Goal: Transaction & Acquisition: Book appointment/travel/reservation

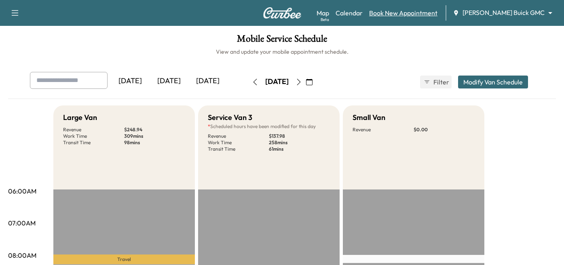
click at [427, 14] on link "Book New Appointment" at bounding box center [403, 13] width 68 height 10
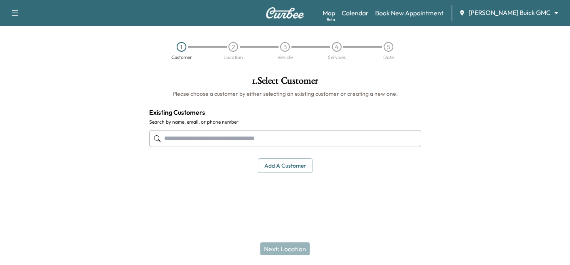
drag, startPoint x: 223, startPoint y: 140, endPoint x: 214, endPoint y: 145, distance: 9.8
click at [221, 138] on input "text" at bounding box center [285, 138] width 272 height 17
click at [304, 138] on input "text" at bounding box center [285, 138] width 272 height 17
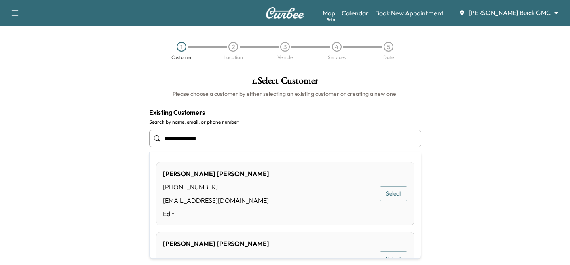
click at [388, 193] on button "Select" at bounding box center [394, 193] width 28 height 15
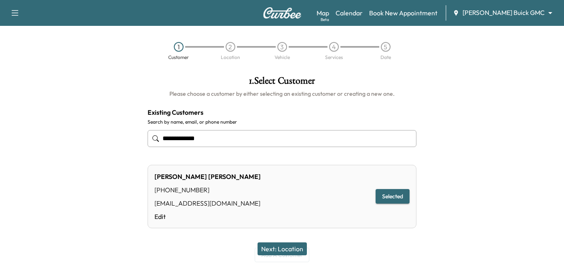
type input "**********"
click at [268, 242] on div "Next: Location" at bounding box center [282, 249] width 564 height 32
click at [272, 247] on button "Next: Location" at bounding box center [282, 249] width 49 height 13
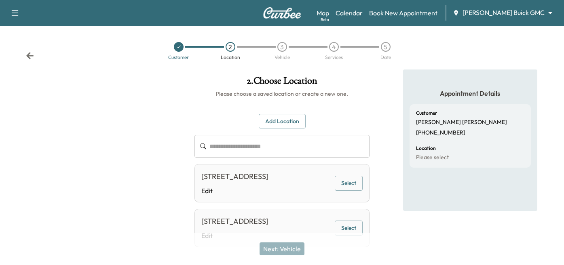
click at [32, 53] on icon at bounding box center [30, 56] width 8 height 8
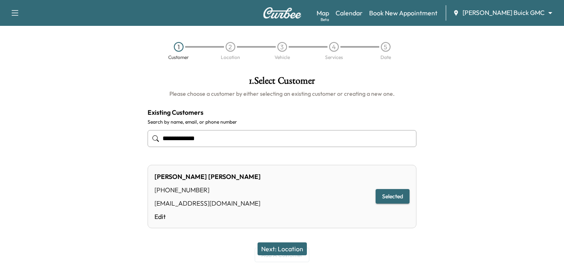
click at [220, 141] on input "**********" at bounding box center [282, 138] width 269 height 17
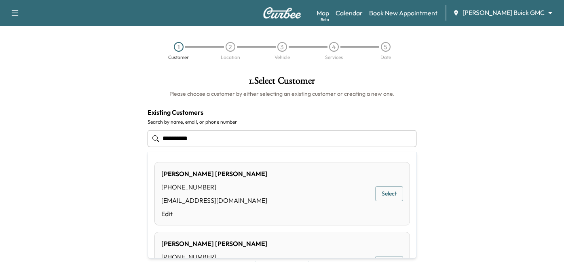
drag, startPoint x: 216, startPoint y: 141, endPoint x: -53, endPoint y: 143, distance: 268.9
click at [0, 143] on html "**********" at bounding box center [282, 132] width 564 height 265
drag, startPoint x: 237, startPoint y: 142, endPoint x: 73, endPoint y: 130, distance: 164.6
click at [74, 131] on div "**********" at bounding box center [282, 169] width 564 height 199
paste input "********"
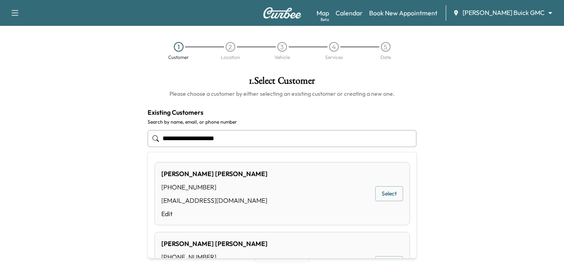
drag, startPoint x: 239, startPoint y: 137, endPoint x: 191, endPoint y: 138, distance: 48.5
click at [191, 138] on input "**********" at bounding box center [282, 138] width 269 height 17
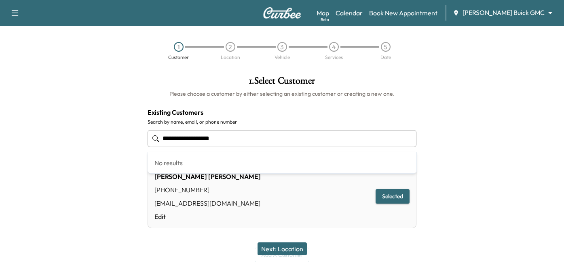
type input "**********"
click at [391, 195] on button "Selected" at bounding box center [393, 196] width 34 height 15
click at [289, 248] on button "Next: Location" at bounding box center [282, 249] width 49 height 13
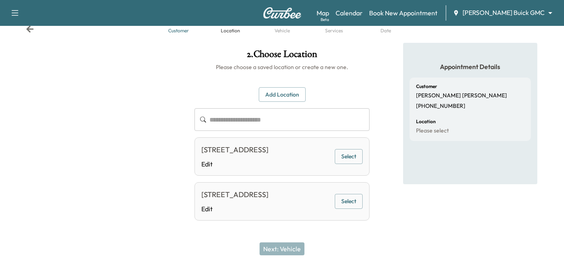
scroll to position [53, 0]
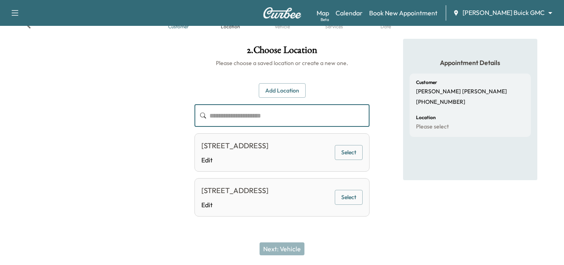
click at [240, 104] on input "text" at bounding box center [289, 115] width 160 height 23
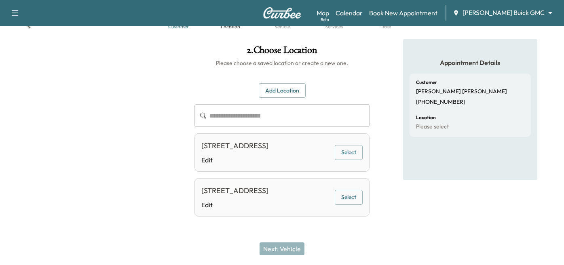
click at [282, 59] on div "**********" at bounding box center [282, 139] width 188 height 201
click at [281, 83] on button "Add Location" at bounding box center [282, 90] width 47 height 15
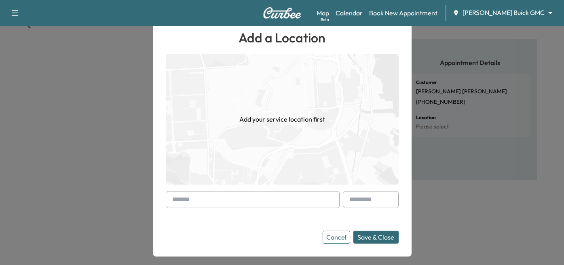
click at [219, 199] on input "text" at bounding box center [253, 199] width 174 height 17
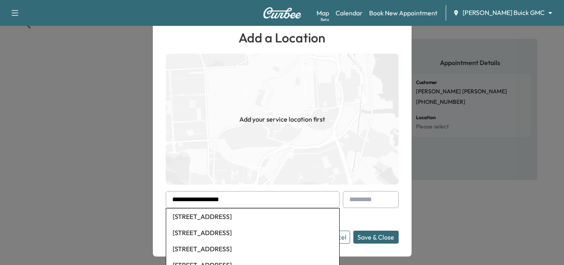
click at [241, 218] on li "[STREET_ADDRESS]" at bounding box center [252, 217] width 173 height 16
type input "**********"
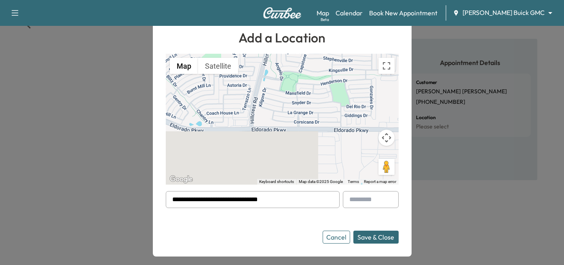
click at [386, 237] on button "Save & Close" at bounding box center [375, 237] width 45 height 13
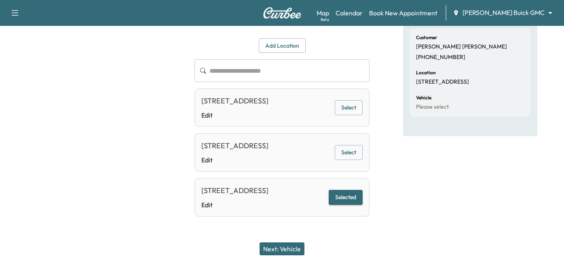
scroll to position [110, 0]
click at [338, 191] on button "Selected" at bounding box center [346, 197] width 34 height 15
click at [278, 249] on button "Next: Vehicle" at bounding box center [282, 249] width 45 height 13
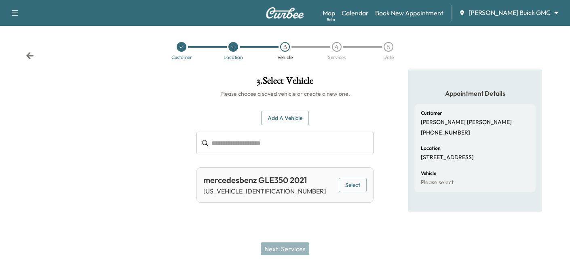
click at [250, 143] on input "text" at bounding box center [292, 143] width 162 height 23
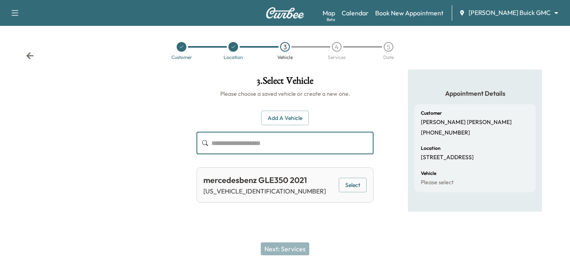
click at [519, 14] on body "Support Log Out Map Beta Calendar Book New Appointment [PERSON_NAME] Buick GMC …" at bounding box center [285, 132] width 570 height 265
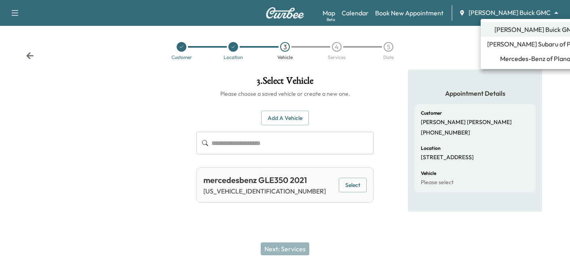
click at [515, 44] on span "[PERSON_NAME] Subaru of Plano" at bounding box center [535, 44] width 96 height 10
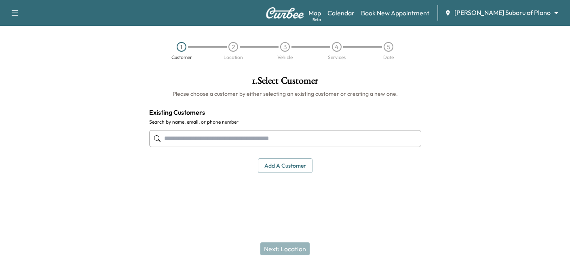
click at [191, 141] on input "text" at bounding box center [285, 138] width 272 height 17
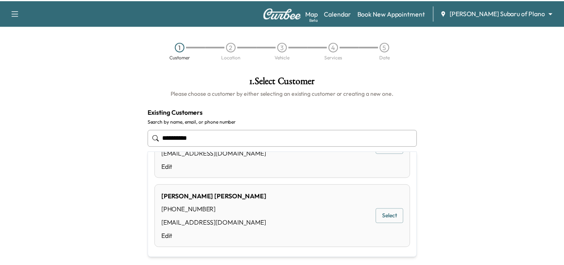
scroll to position [76, 0]
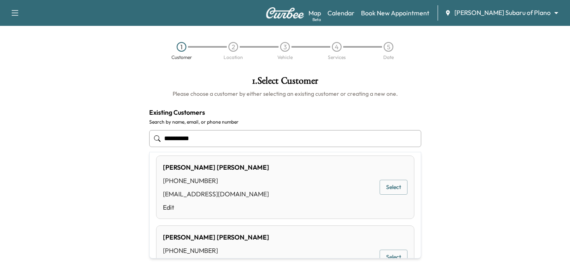
click at [384, 185] on button "Select" at bounding box center [394, 187] width 28 height 15
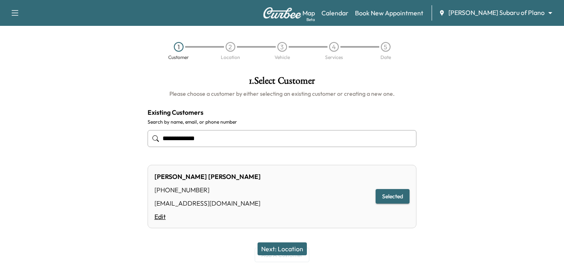
type input "**********"
click at [163, 220] on link "Edit" at bounding box center [207, 217] width 106 height 10
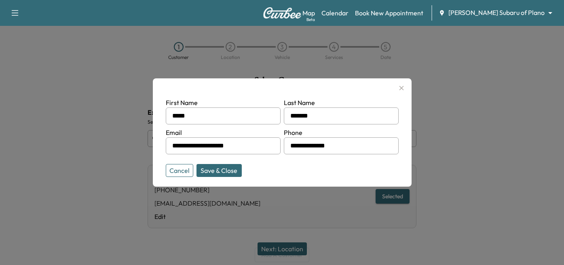
drag, startPoint x: 244, startPoint y: 146, endPoint x: 205, endPoint y: 146, distance: 39.2
click at [205, 146] on input "**********" at bounding box center [223, 145] width 115 height 17
type input "**********"
click at [229, 171] on button "Save & Close" at bounding box center [219, 170] width 45 height 13
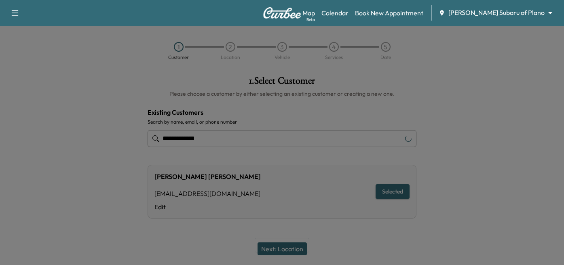
click at [222, 166] on div "[PERSON_NAME] [EMAIL_ADDRESS][DOMAIN_NAME] Edit Selected" at bounding box center [282, 192] width 269 height 54
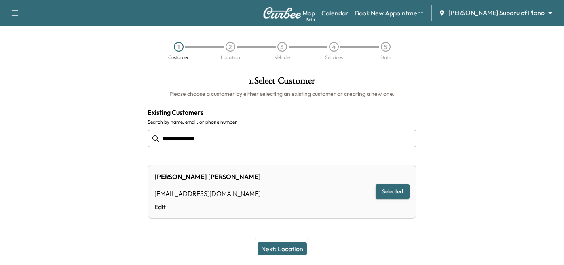
click at [275, 249] on button "Next: Location" at bounding box center [282, 249] width 49 height 13
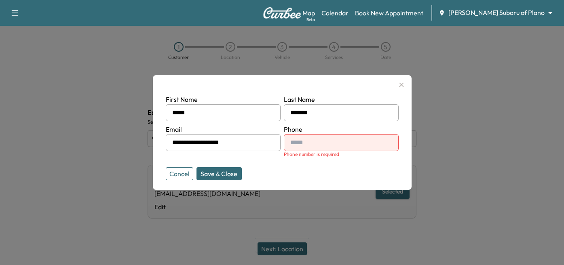
click at [316, 141] on input "text" at bounding box center [341, 142] width 115 height 17
type input "**********"
click at [220, 171] on button "Save & Close" at bounding box center [219, 173] width 45 height 13
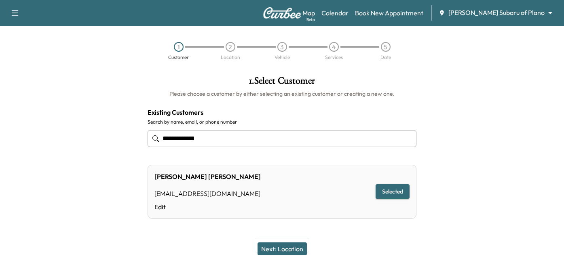
scroll to position [20, 0]
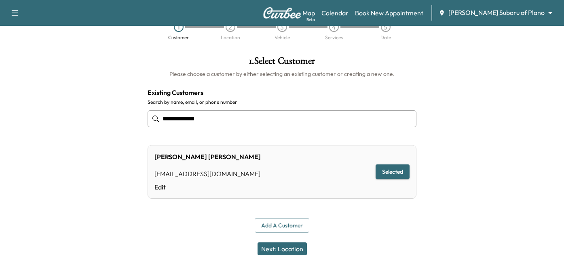
click at [287, 248] on button "Next: Location" at bounding box center [282, 249] width 49 height 13
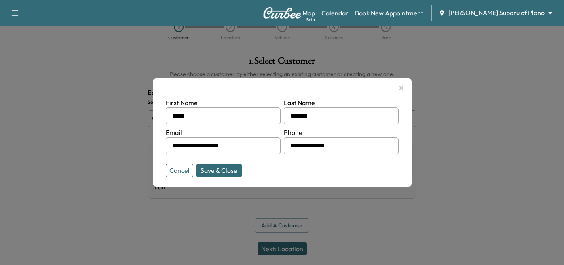
click at [216, 171] on button "Save & Close" at bounding box center [219, 170] width 45 height 13
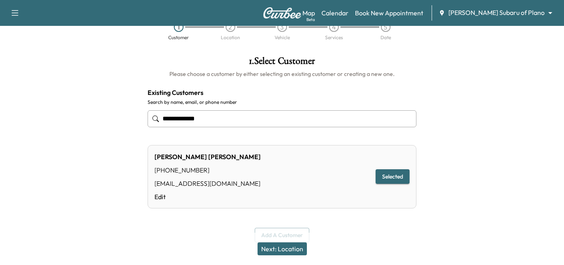
click at [278, 246] on button "Next: Location" at bounding box center [282, 249] width 49 height 13
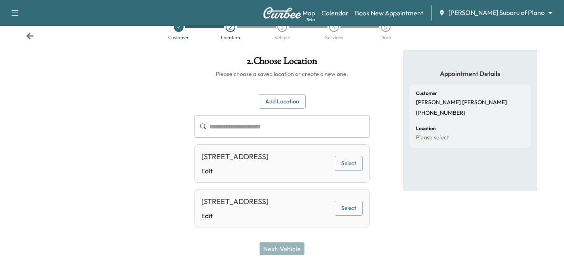
click at [215, 116] on input "text" at bounding box center [289, 126] width 160 height 23
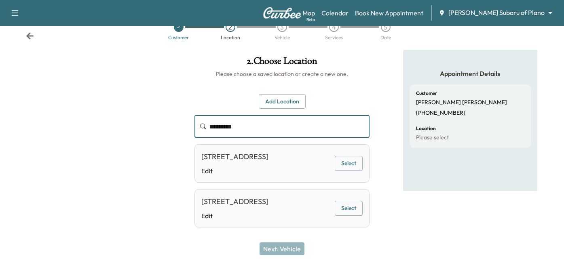
type input "*********"
click at [349, 162] on button "Select" at bounding box center [349, 163] width 28 height 15
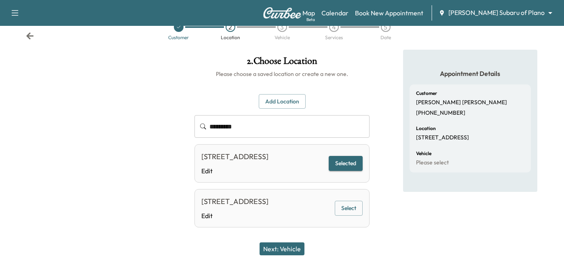
click at [292, 247] on button "Next: Vehicle" at bounding box center [282, 249] width 45 height 13
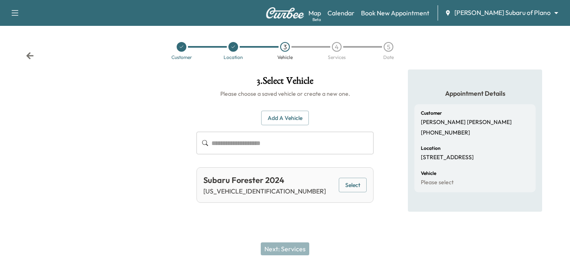
click at [351, 184] on button "Select" at bounding box center [353, 185] width 28 height 15
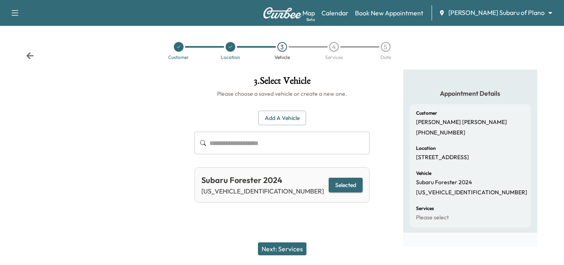
click at [288, 244] on button "Next: Services" at bounding box center [282, 249] width 49 height 13
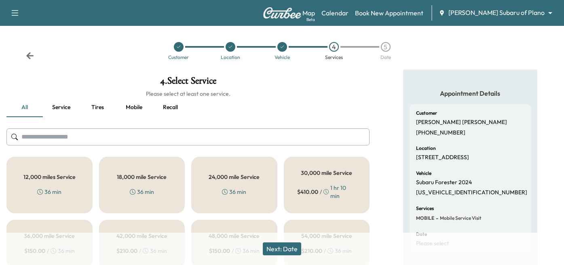
click at [64, 180] on h5 "12,000 miles Service" at bounding box center [49, 177] width 52 height 6
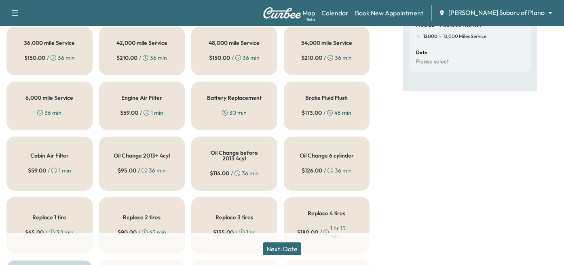
scroll to position [323, 0]
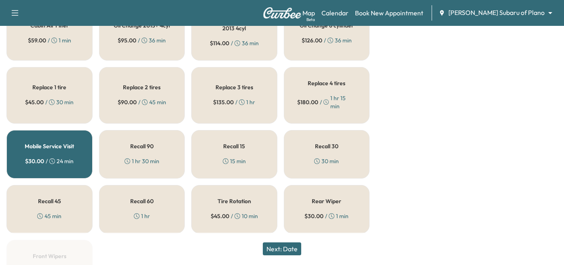
click at [279, 247] on button "Next: Date" at bounding box center [282, 249] width 38 height 13
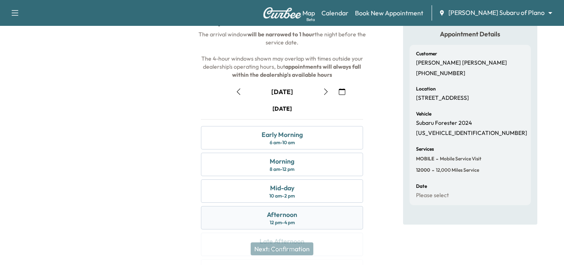
scroll to position [59, 0]
click at [272, 132] on div "Early Morning" at bounding box center [282, 136] width 41 height 10
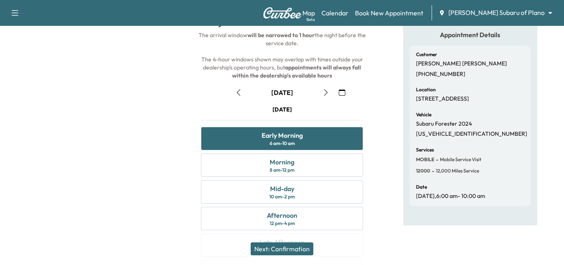
click at [290, 245] on button "Next: Confirmation" at bounding box center [282, 249] width 63 height 13
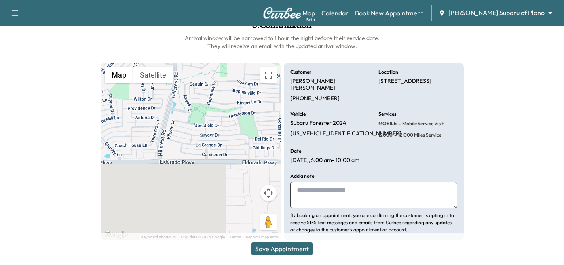
click at [271, 247] on button "Save Appointment" at bounding box center [282, 249] width 61 height 13
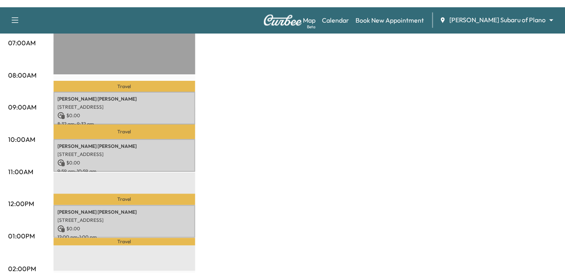
scroll to position [202, 0]
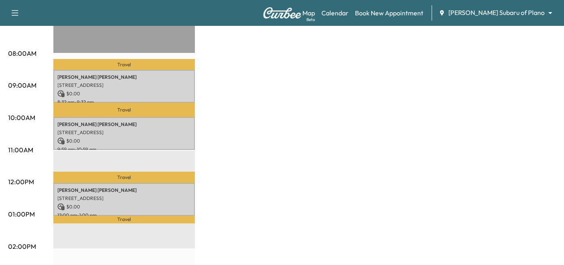
click at [311, 194] on div "Subaru on the Go Revenue $ 0.00 Work Time 180 mins Transit Time 85 mins Travel …" at bounding box center [304, 206] width 503 height 607
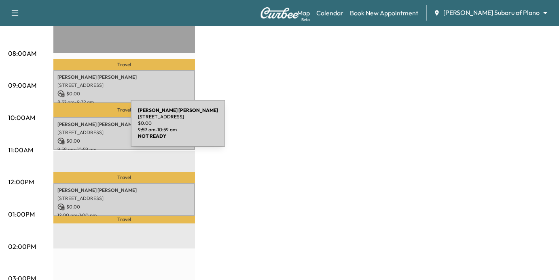
click at [70, 129] on p "[STREET_ADDRESS]" at bounding box center [123, 132] width 133 height 6
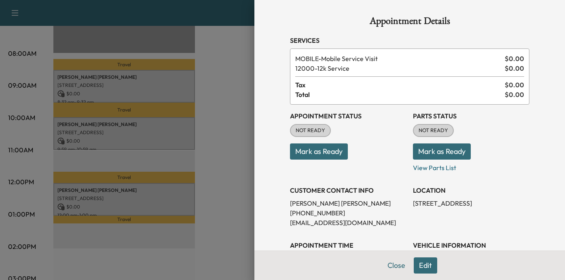
click at [389, 265] on div "Appointment Details Services MOBILE - Mobile Service Visit $ 0.00 12000 - 12k S…" at bounding box center [409, 232] width 259 height 465
click at [390, 265] on button "Close" at bounding box center [396, 266] width 28 height 16
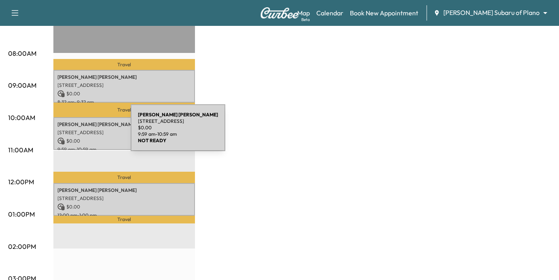
click at [70, 133] on p "[STREET_ADDRESS]" at bounding box center [123, 132] width 133 height 6
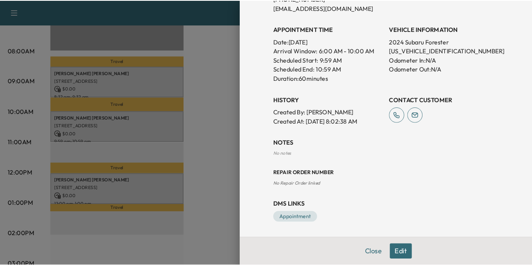
scroll to position [0, 0]
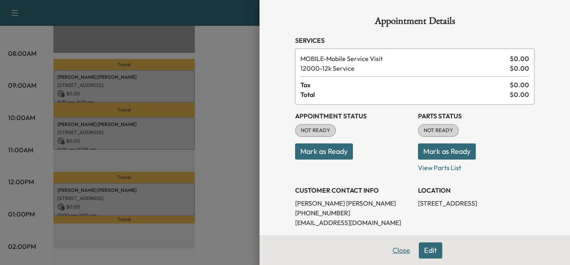
click at [391, 247] on button "Close" at bounding box center [401, 251] width 28 height 16
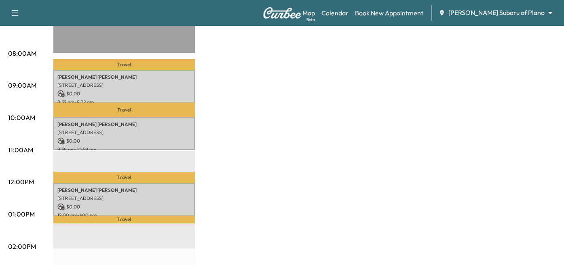
click at [32, 65] on div "06:00AM 07:00AM 08:00AM 09:00AM 10:00AM 11:00AM 12:00PM 01:00PM 02:00PM 03:00PM…" at bounding box center [30, 244] width 45 height 515
click at [472, 103] on div "Subaru on the Go Revenue $ 0.00 Work Time 180 mins Transit Time 85 mins Travel …" at bounding box center [304, 206] width 503 height 607
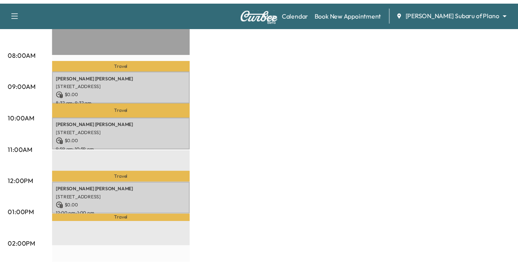
scroll to position [221, 0]
